Goal: Information Seeking & Learning: Compare options

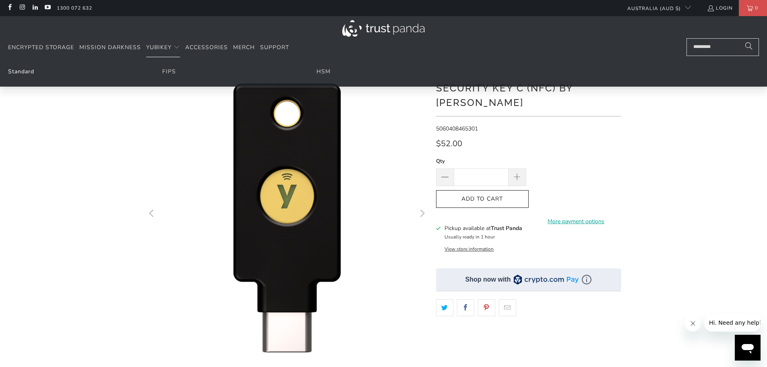
click at [15, 73] on link "Standard" at bounding box center [21, 72] width 26 height 8
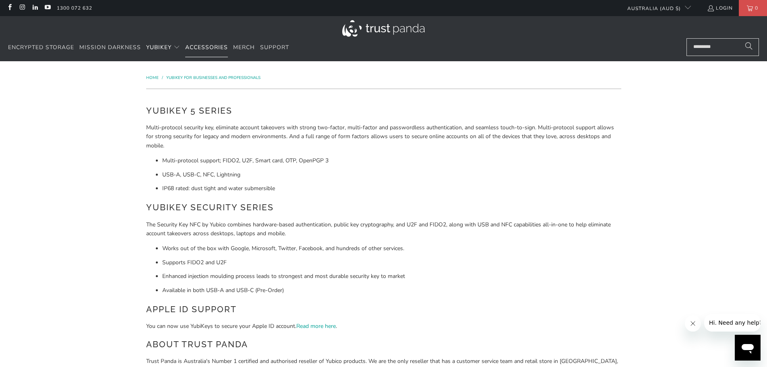
click at [203, 47] on span "Accessories" at bounding box center [206, 48] width 43 height 8
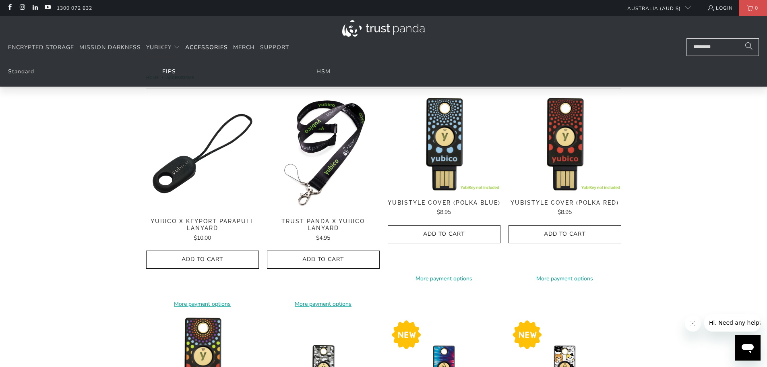
click at [170, 68] on link "FIPS" at bounding box center [169, 72] width 14 height 8
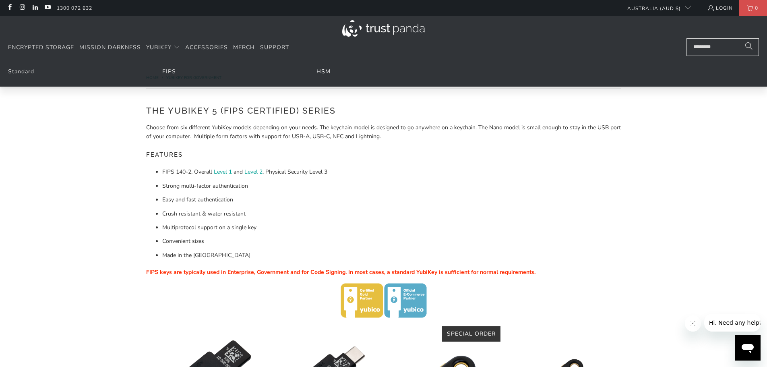
click at [319, 73] on link "HSM" at bounding box center [324, 72] width 14 height 8
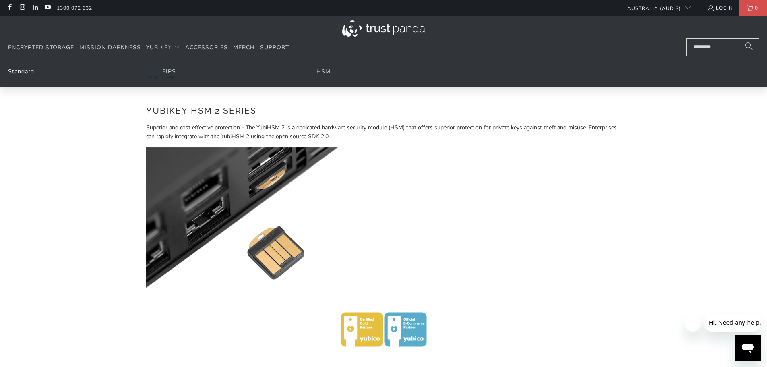
click at [17, 71] on link "Standard" at bounding box center [21, 72] width 26 height 8
